Goal: Transaction & Acquisition: Download file/media

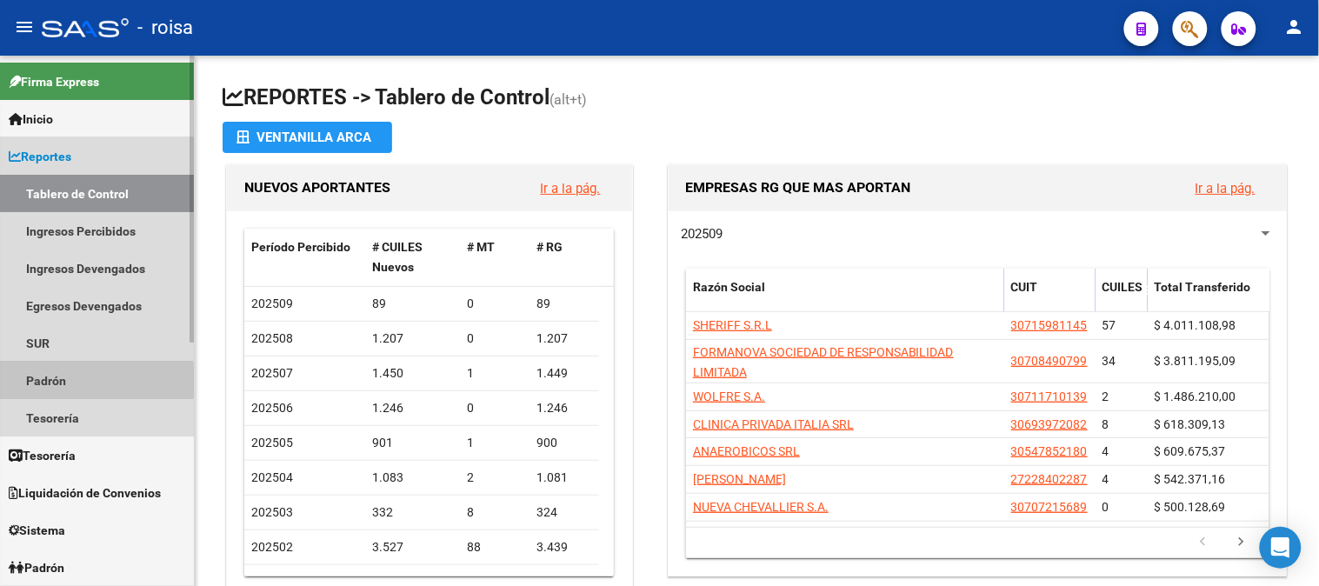
click at [47, 381] on link "Padrón" at bounding box center [97, 380] width 194 height 37
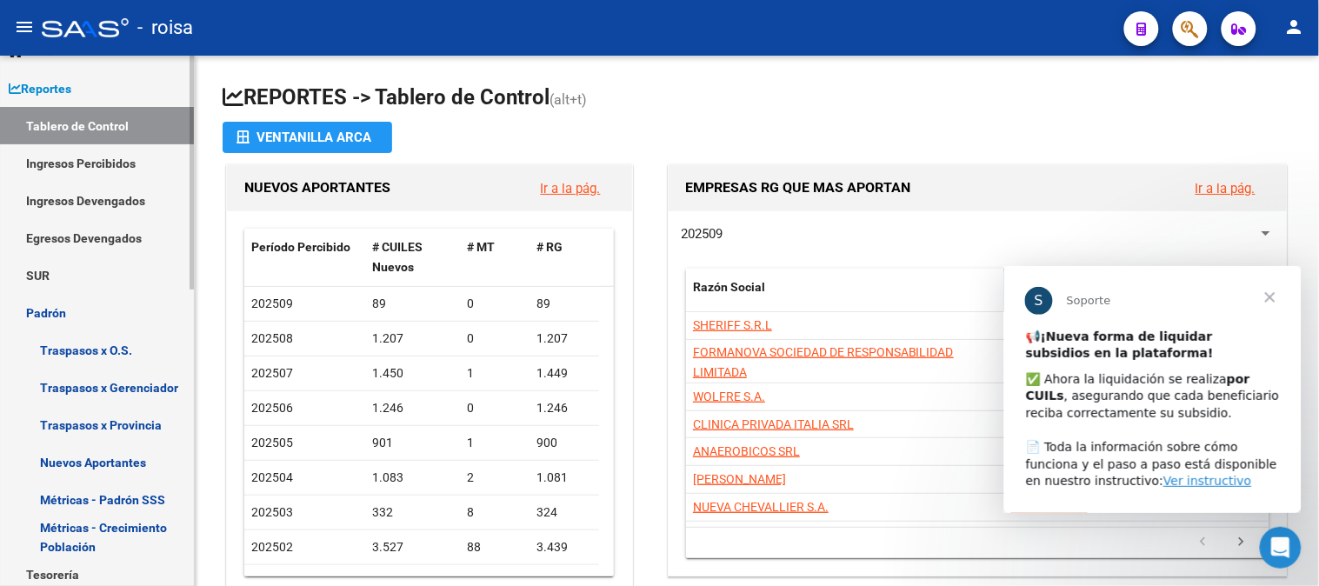
scroll to position [97, 0]
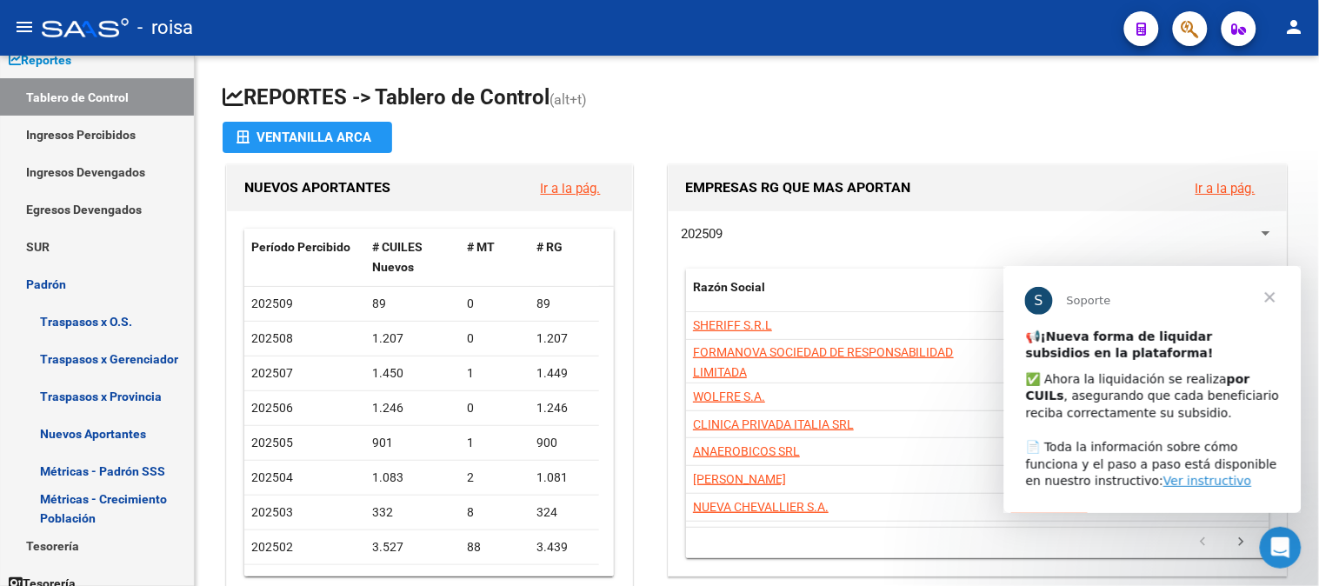
click at [1267, 293] on span "Cerrar" at bounding box center [1269, 296] width 63 height 63
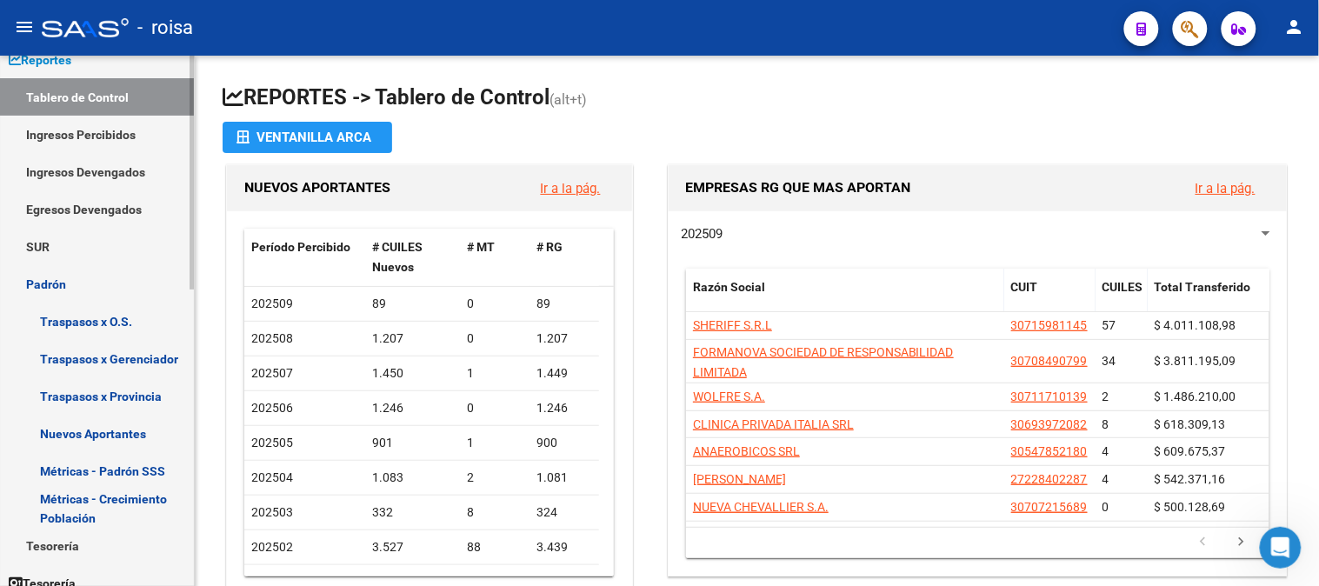
click at [129, 467] on link "Métricas - Padrón SSS" at bounding box center [97, 470] width 194 height 37
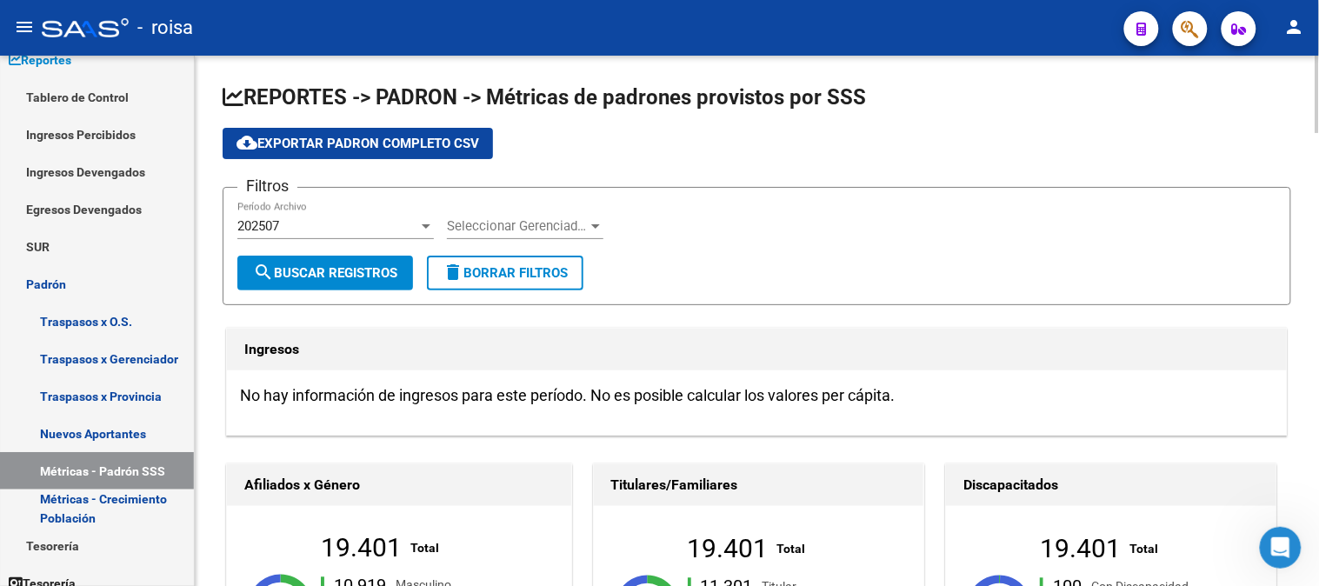
click at [584, 216] on div "Seleccionar Gerenciador Seleccionar Gerenciador" at bounding box center [525, 220] width 157 height 37
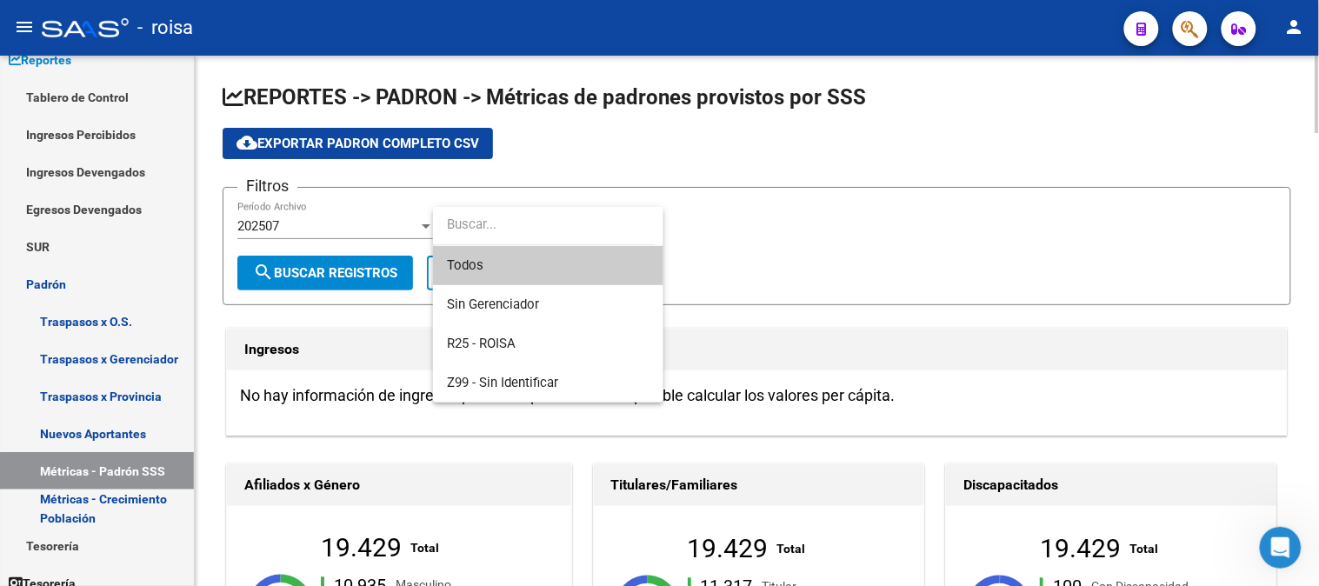
click at [870, 191] on div at bounding box center [659, 293] width 1319 height 586
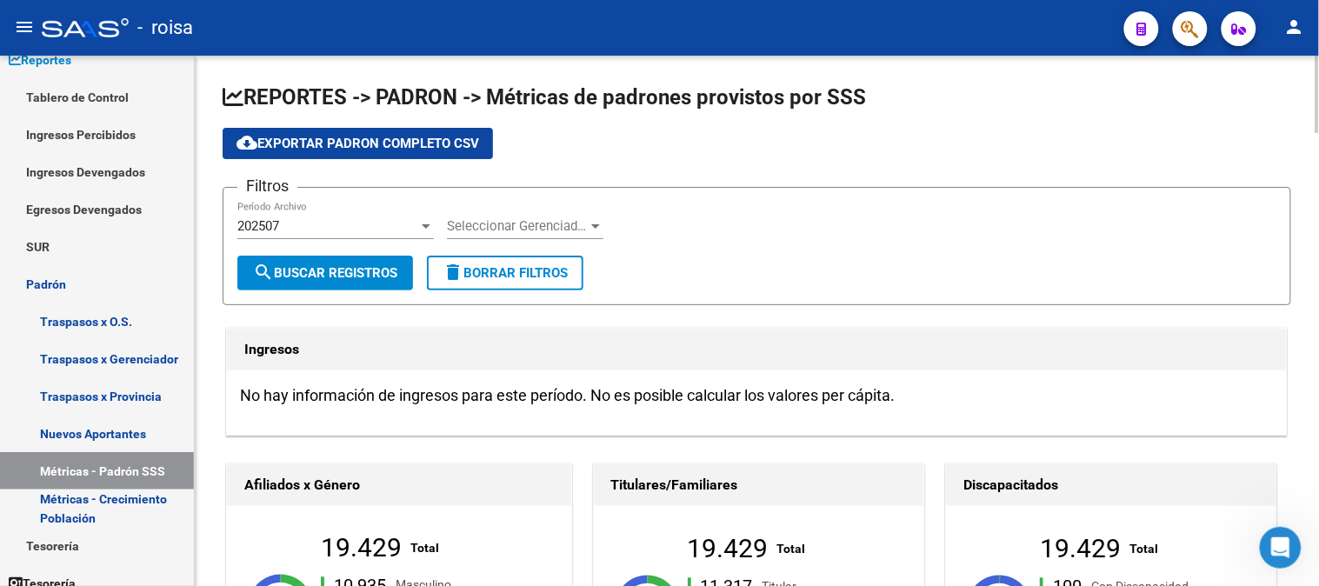
click at [404, 139] on span "cloud_download Exportar Padron Completo CSV" at bounding box center [358, 144] width 243 height 16
